Goal: Check status: Check status

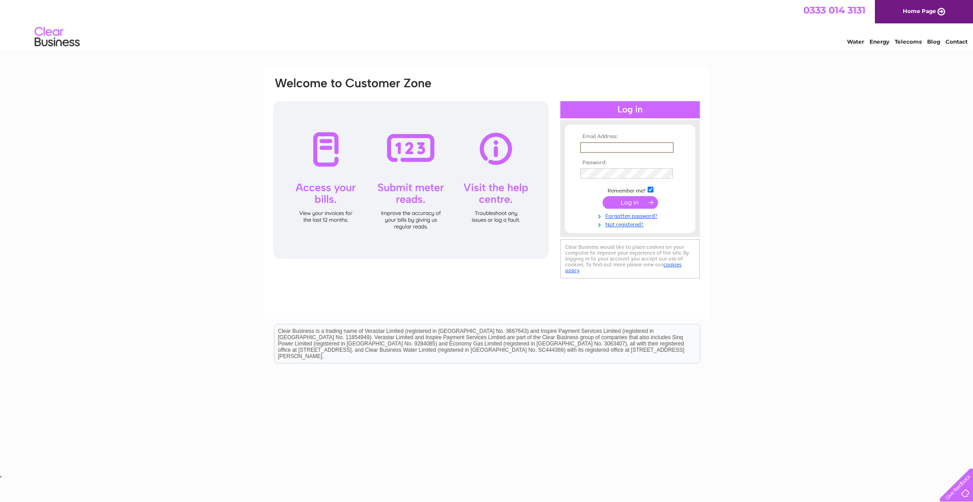
type input "m.sanderson1982@gmail.com"
click at [630, 202] on input "submit" at bounding box center [630, 202] width 55 height 13
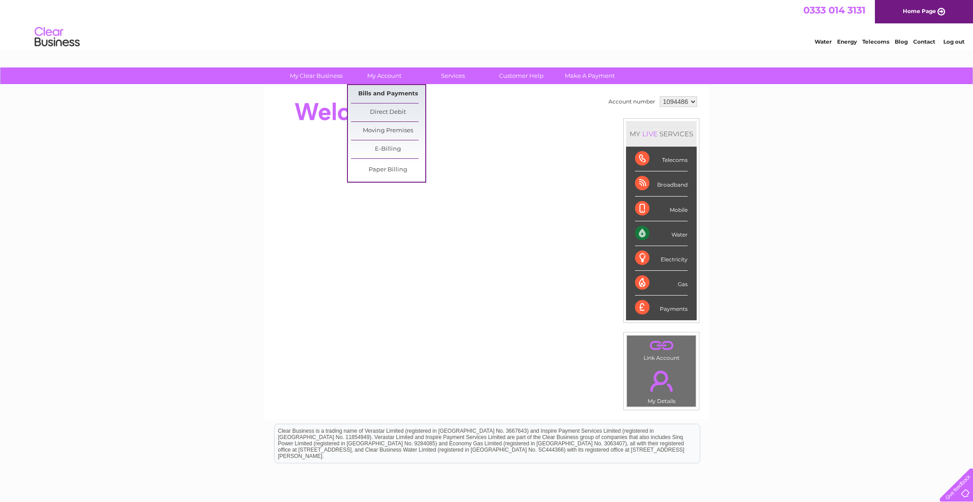
click at [381, 94] on link "Bills and Payments" at bounding box center [388, 94] width 74 height 18
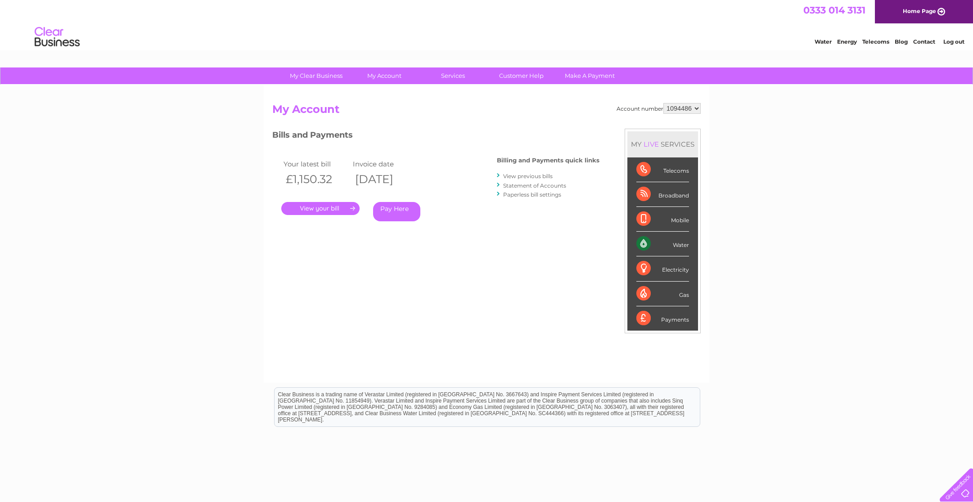
select select "1132162"
click at [324, 208] on link "." at bounding box center [320, 208] width 78 height 13
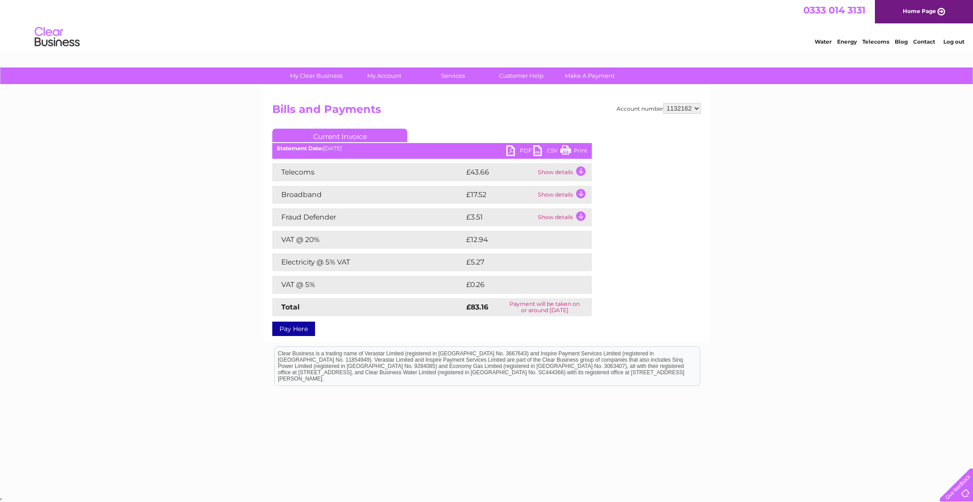
click at [516, 149] on link "PDF" at bounding box center [520, 151] width 27 height 13
